Goal: Task Accomplishment & Management: Use online tool/utility

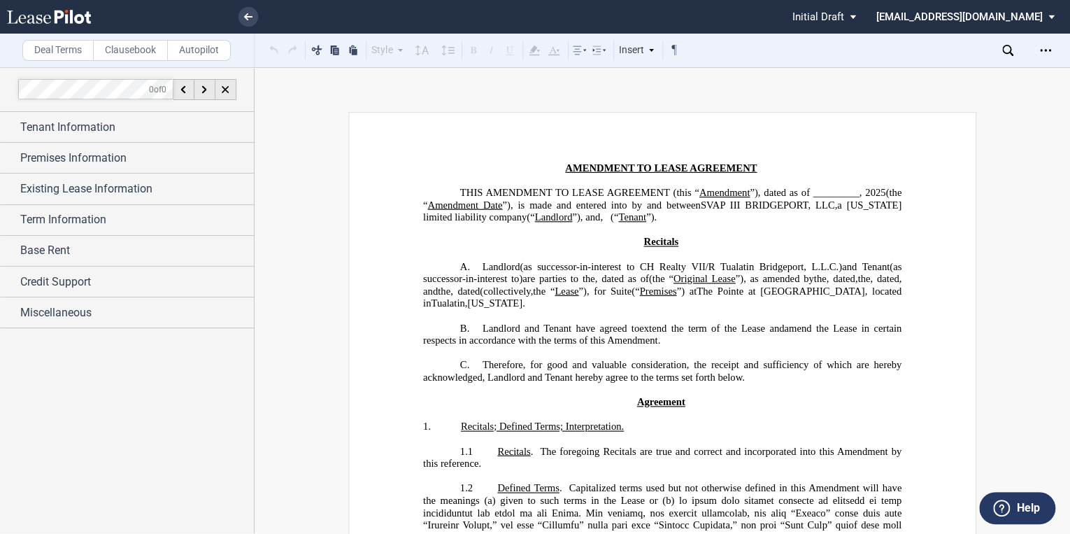
click at [52, 19] on icon at bounding box center [49, 17] width 84 height 14
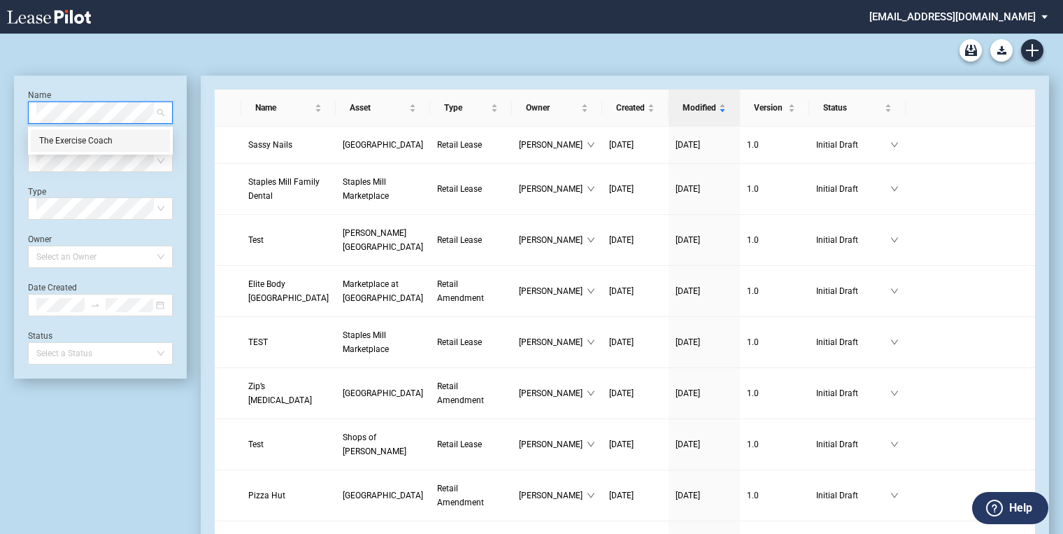
click at [91, 138] on div "The Exercise Coach" at bounding box center [100, 141] width 122 height 14
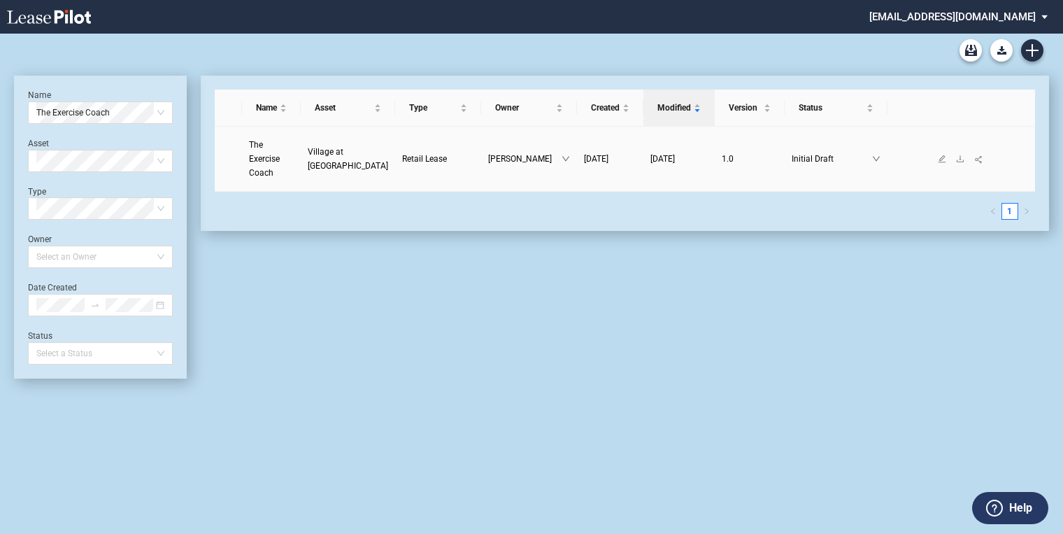
click at [267, 148] on span "The Exercise Coach" at bounding box center [264, 159] width 31 height 38
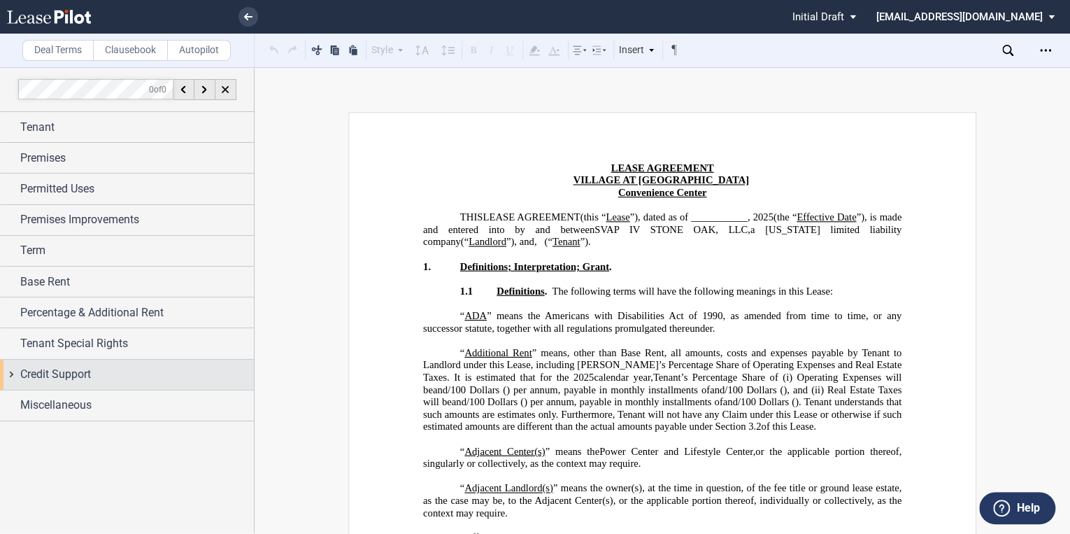
click at [41, 370] on span "Credit Support" at bounding box center [55, 374] width 71 height 17
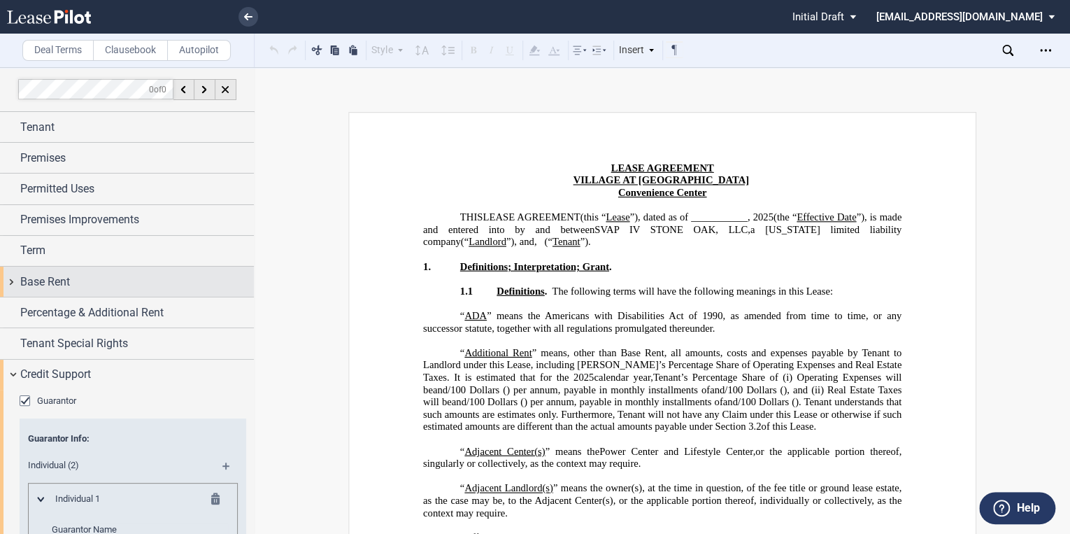
drag, startPoint x: 43, startPoint y: 280, endPoint x: 62, endPoint y: 285, distance: 19.5
click at [43, 280] on span "Base Rent" at bounding box center [45, 281] width 50 height 17
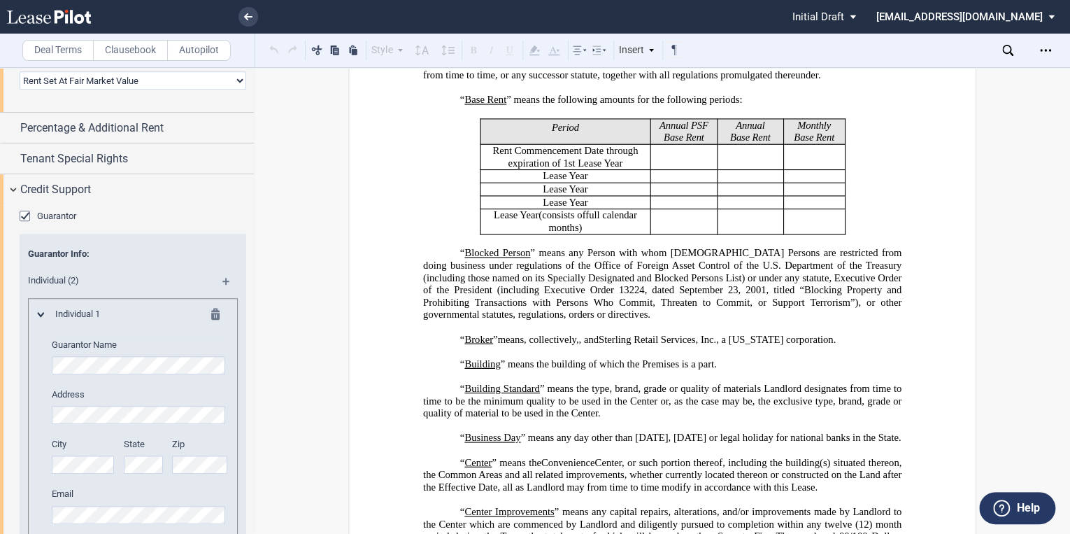
scroll to position [224, 0]
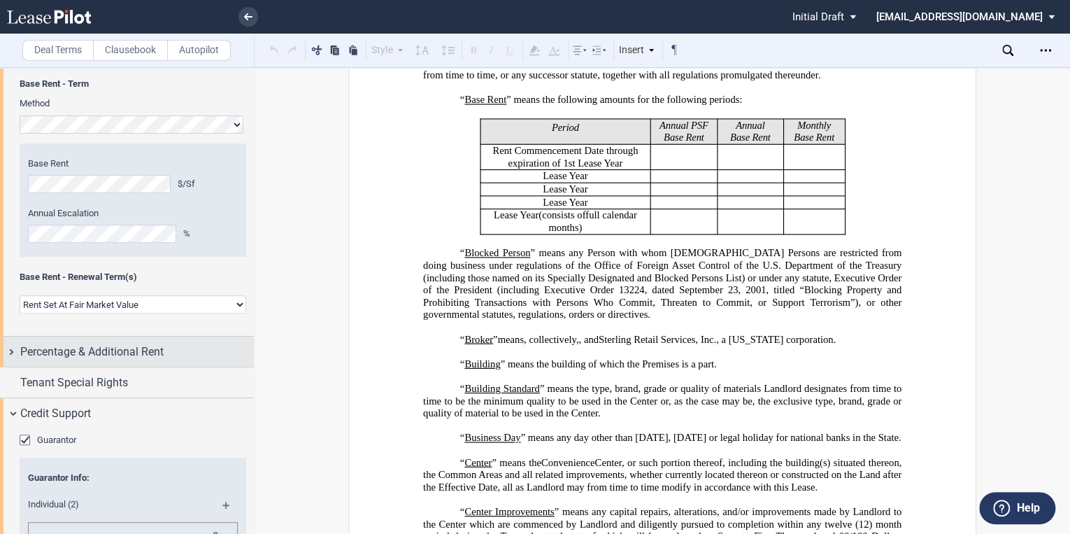
click at [50, 350] on span "Percentage & Additional Rent" at bounding box center [91, 351] width 143 height 17
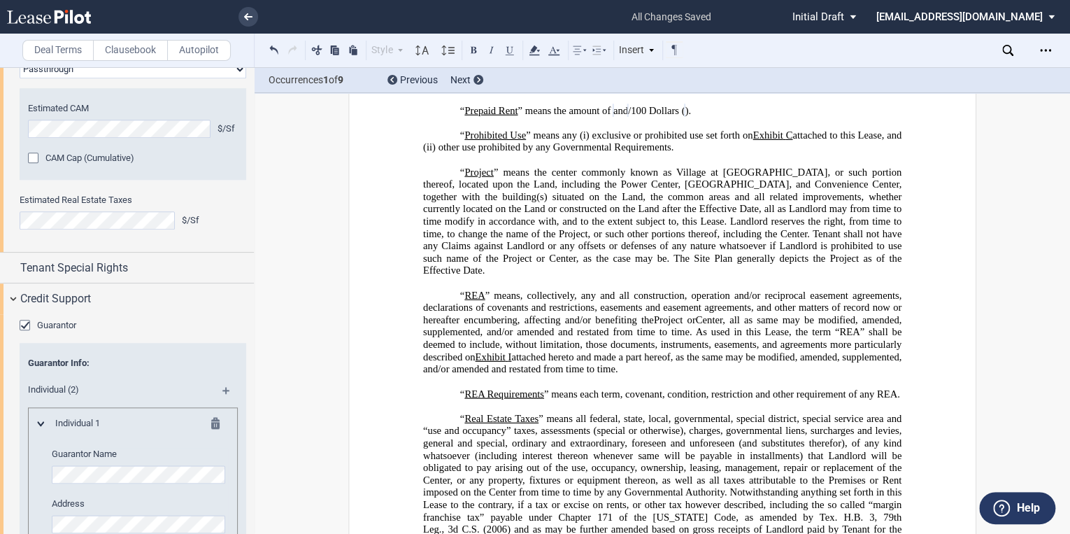
scroll to position [4235, 0]
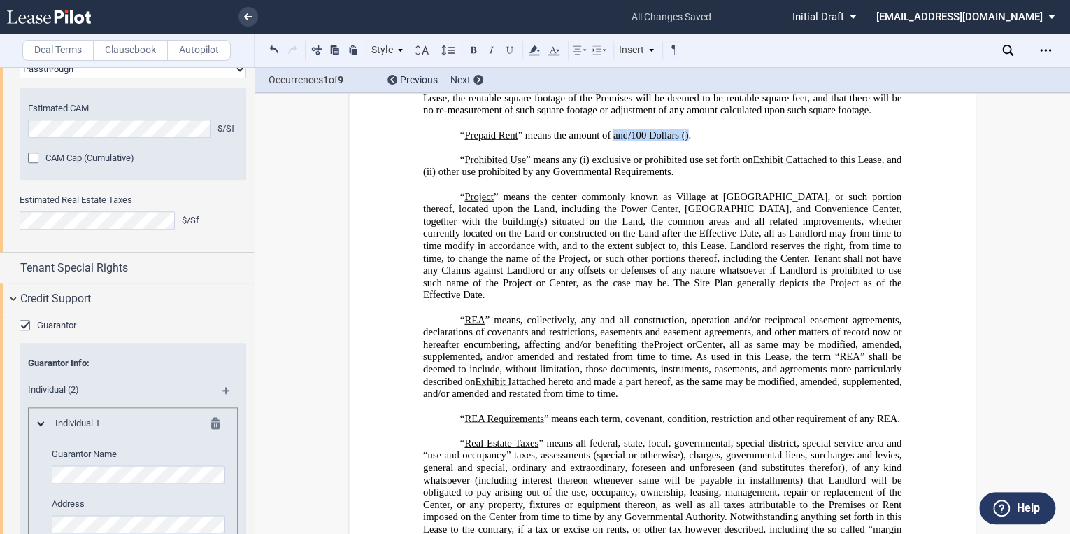
click at [763, 142] on p "“ Prepaid Rent ” means the amount of ﻿ ﻿ and ﻿ ﻿ /100 Dollars ( ﻿ ﻿ ) ﻿ ﻿ and ﻿…" at bounding box center [662, 135] width 478 height 13
drag, startPoint x: 682, startPoint y: 187, endPoint x: 520, endPoint y: 207, distance: 163.4
click at [504, 142] on p "“ Prepaid Rent ” means the amount of ﻿ ﻿ and ﻿ ﻿ /100 Dollars ( ﻿ ﻿ ) ﻿ ﻿ and ﻿…" at bounding box center [662, 135] width 478 height 13
click at [1041, 50] on use "Open Lease options menu" at bounding box center [1045, 50] width 11 height 2
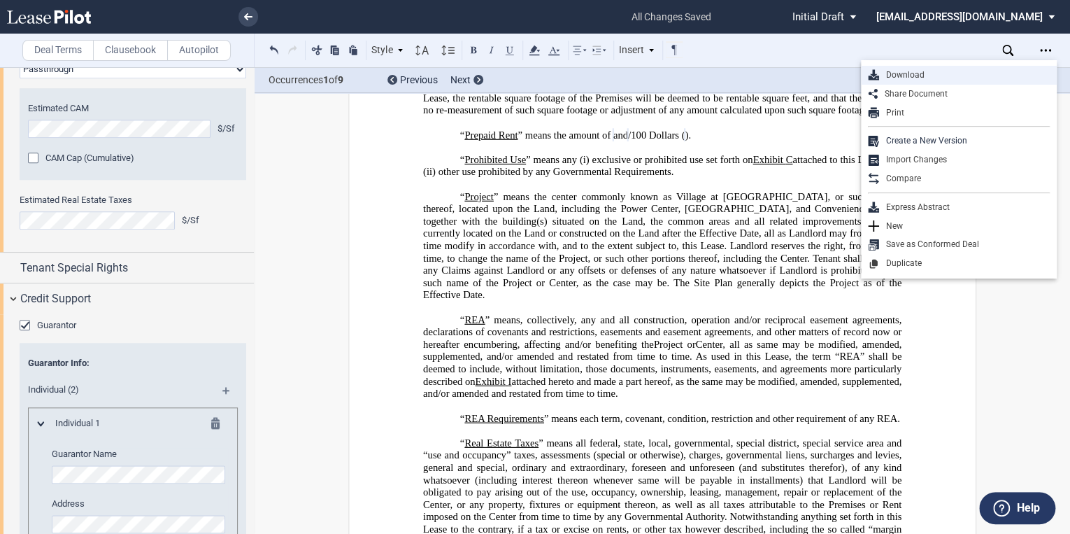
click at [894, 76] on div "Download" at bounding box center [964, 75] width 171 height 12
